Goal: Task Accomplishment & Management: Use online tool/utility

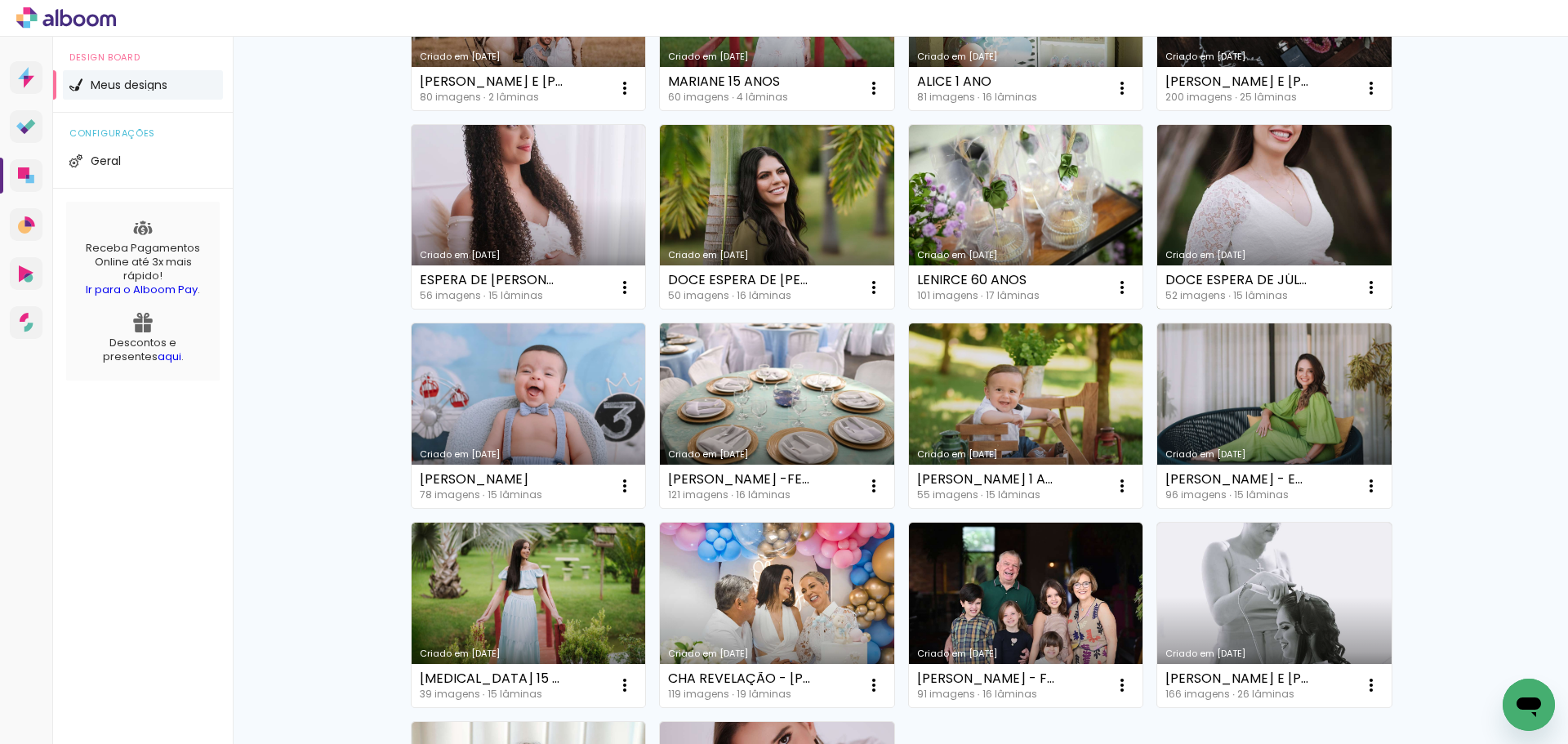
scroll to position [736, 0]
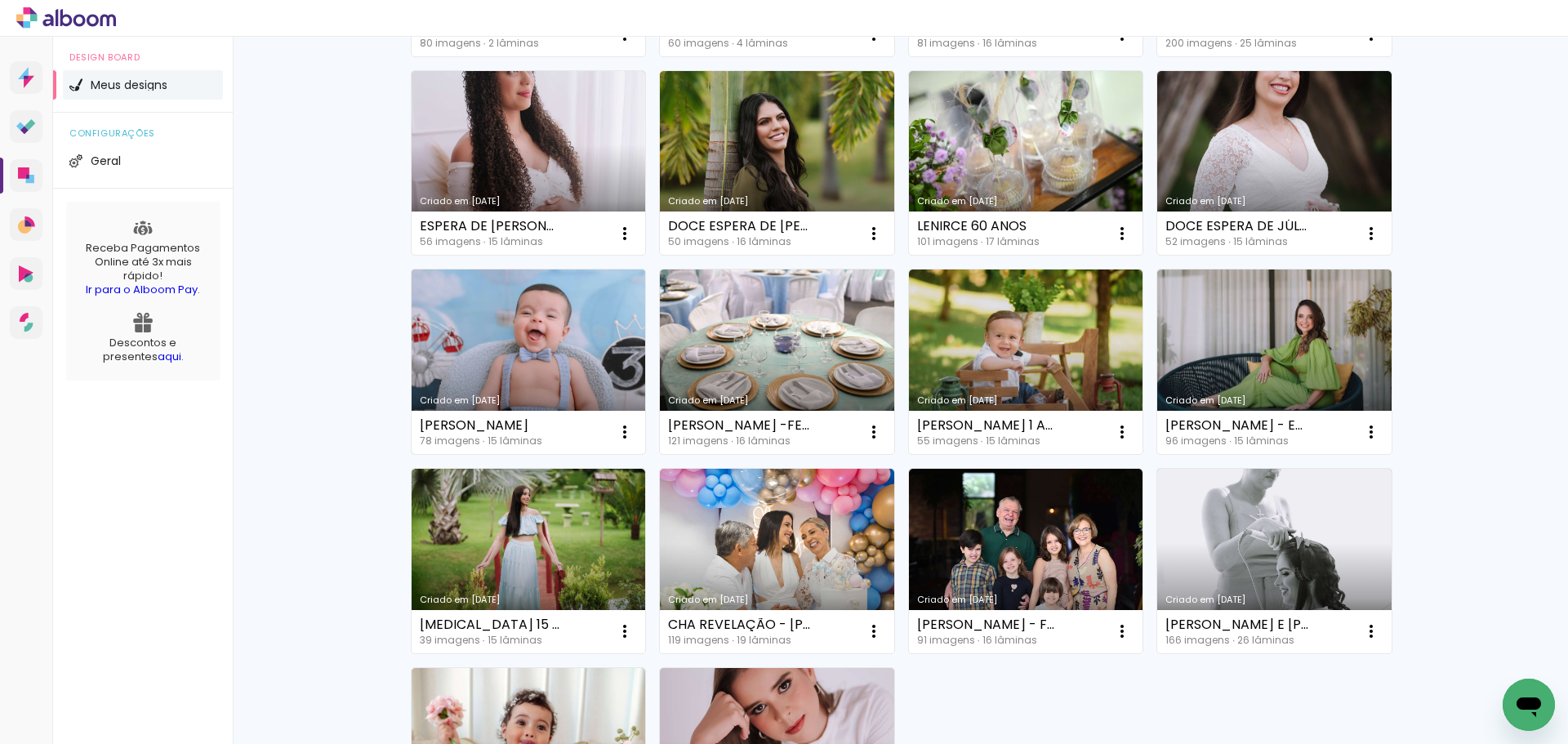
click at [552, 332] on link "Criado em [DATE]" at bounding box center [528, 362] width 234 height 185
